Goal: Task Accomplishment & Management: Manage account settings

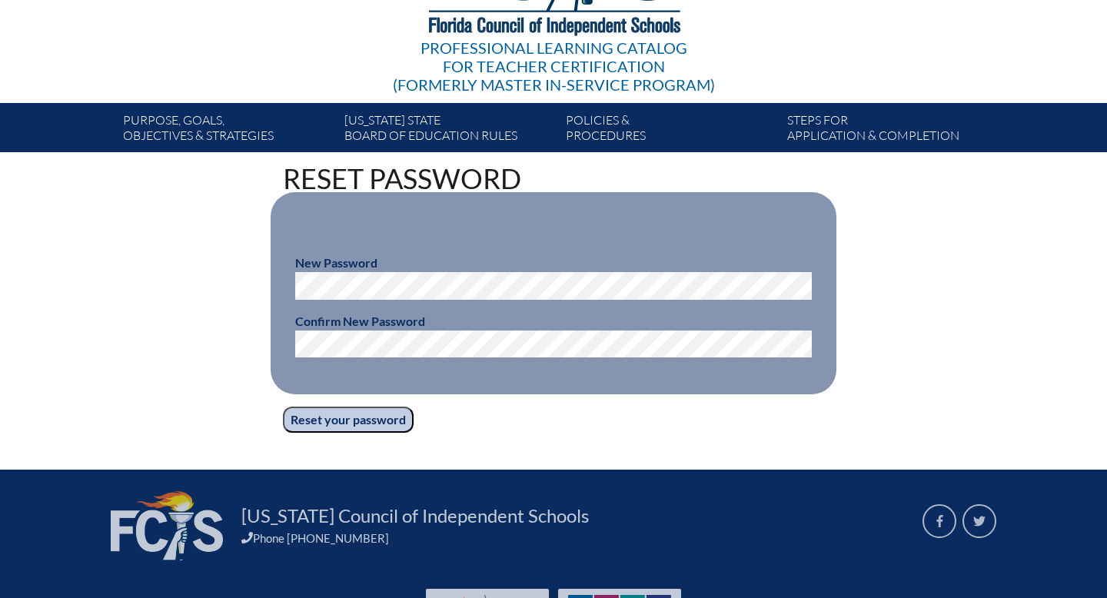
scroll to position [214, 0]
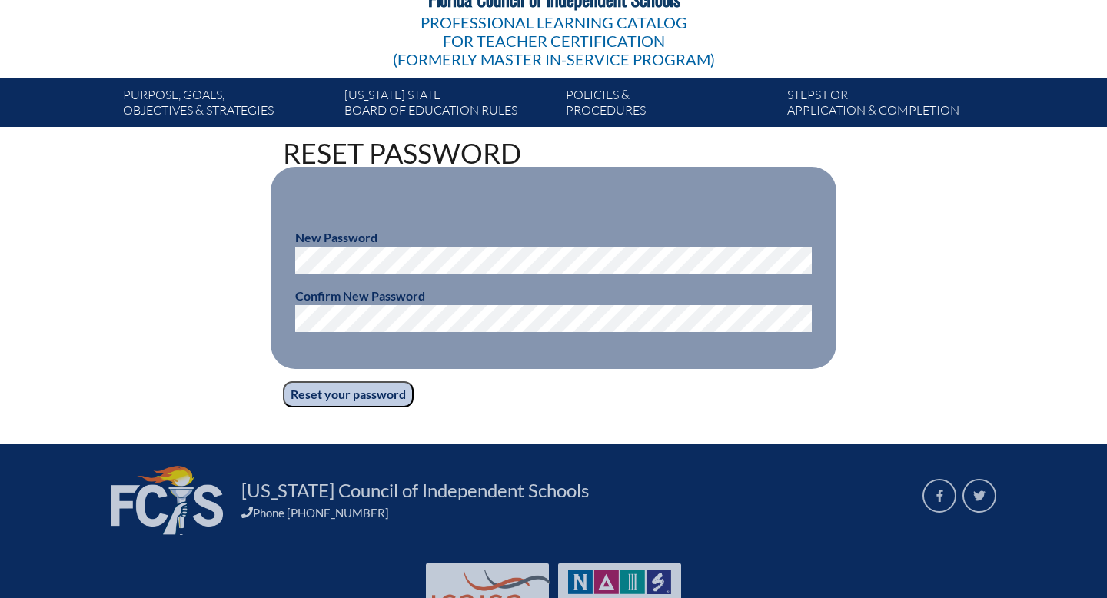
click at [317, 396] on input "Reset your password" at bounding box center [348, 394] width 131 height 26
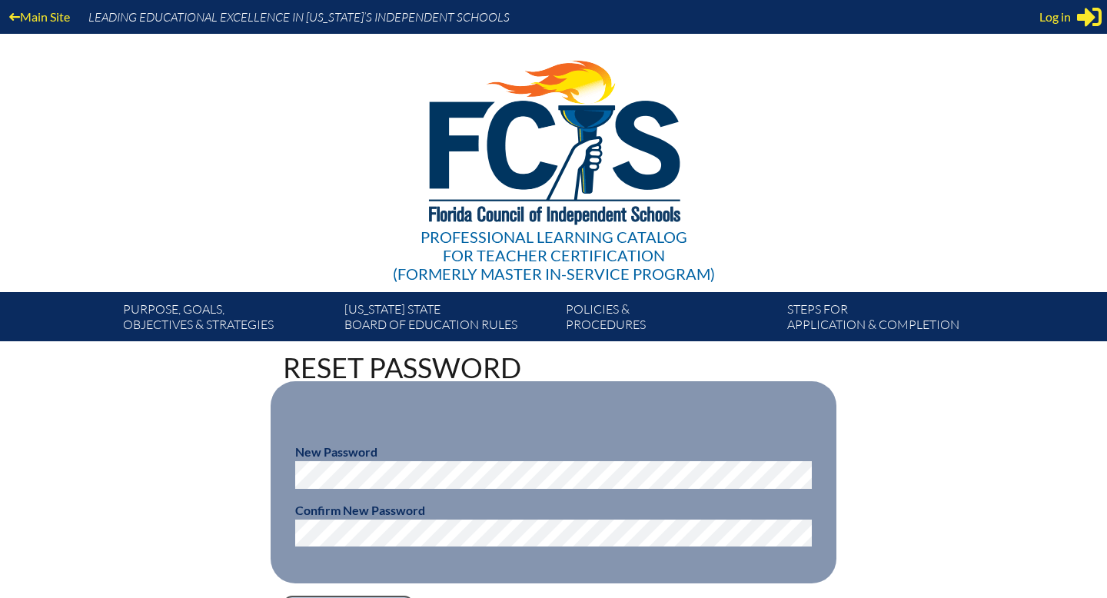
scroll to position [214, 0]
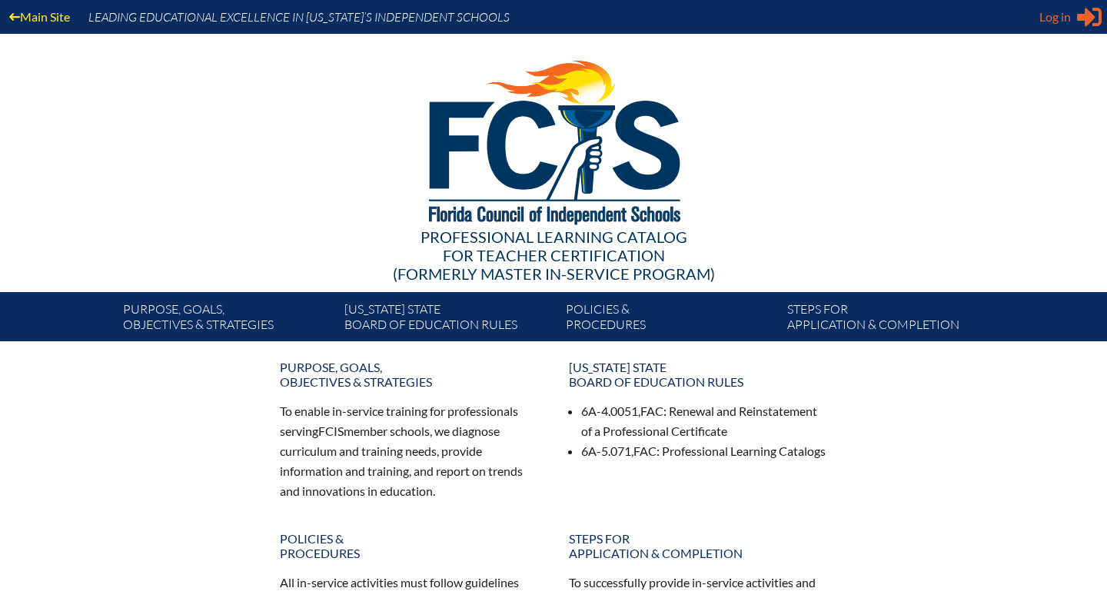
type input "hansonj@esj.org"
click at [1044, 17] on span "Log in" at bounding box center [1055, 17] width 32 height 18
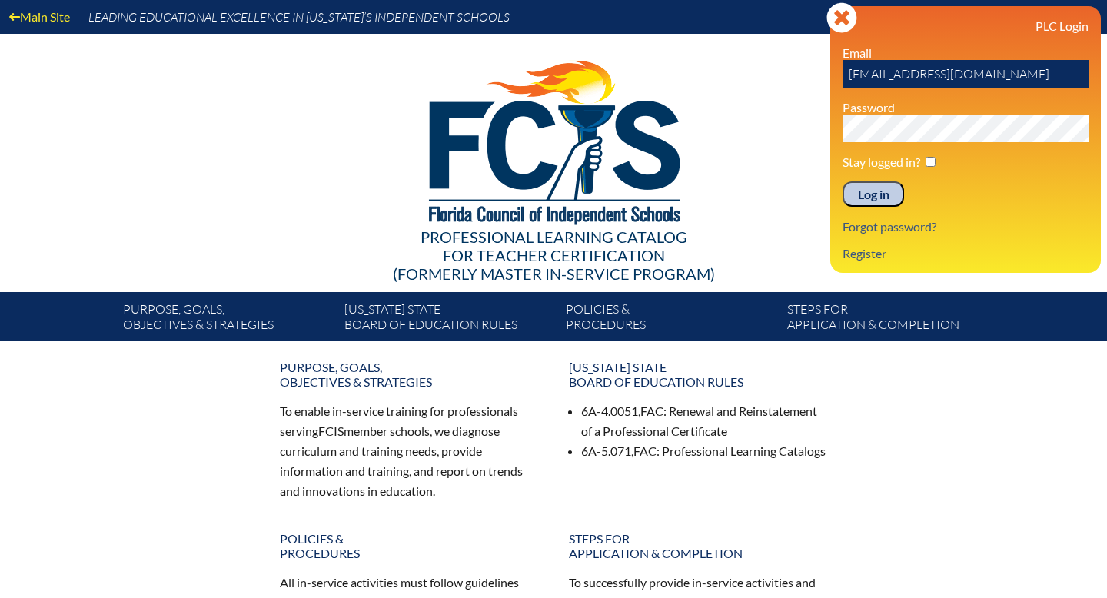
click at [870, 199] on input "Log in" at bounding box center [872, 194] width 61 height 26
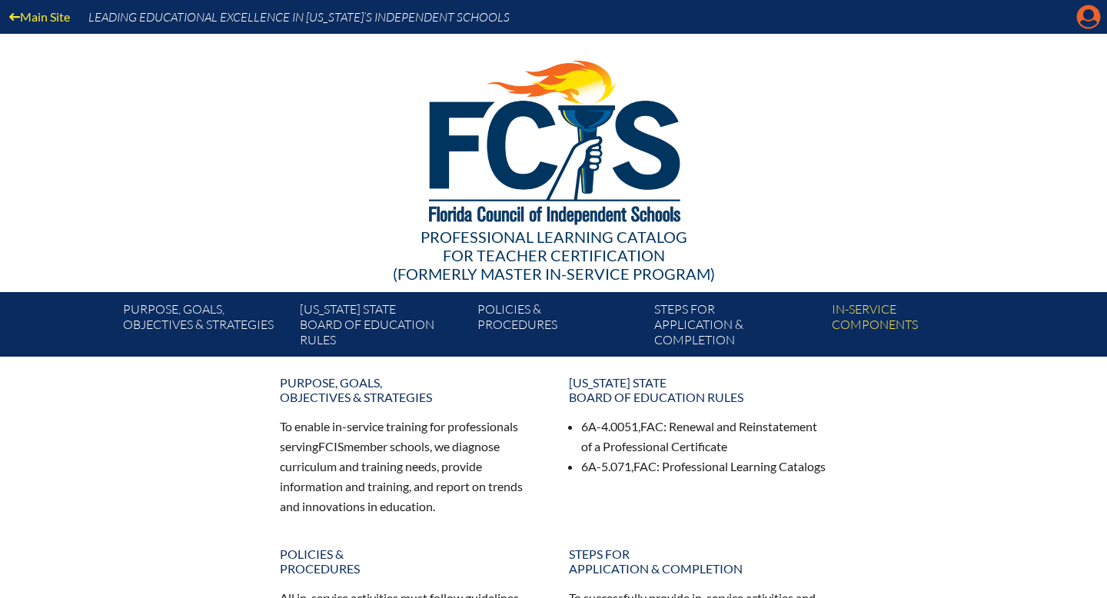
click at [1094, 15] on icon at bounding box center [1089, 17] width 24 height 24
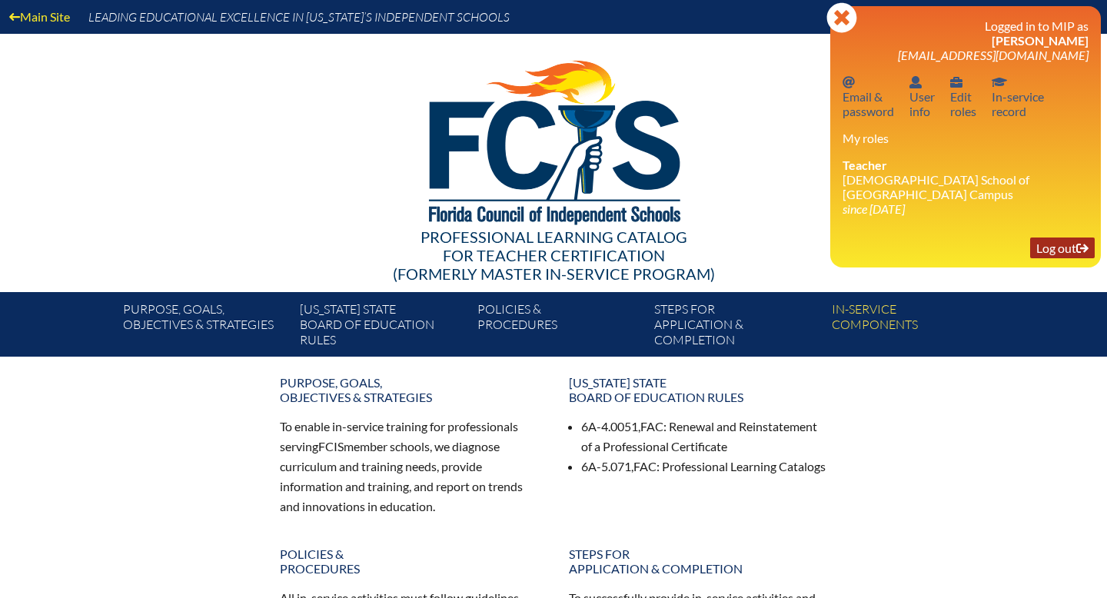
click at [1059, 253] on link "Log out Log out" at bounding box center [1062, 247] width 65 height 21
